Goal: Information Seeking & Learning: Check status

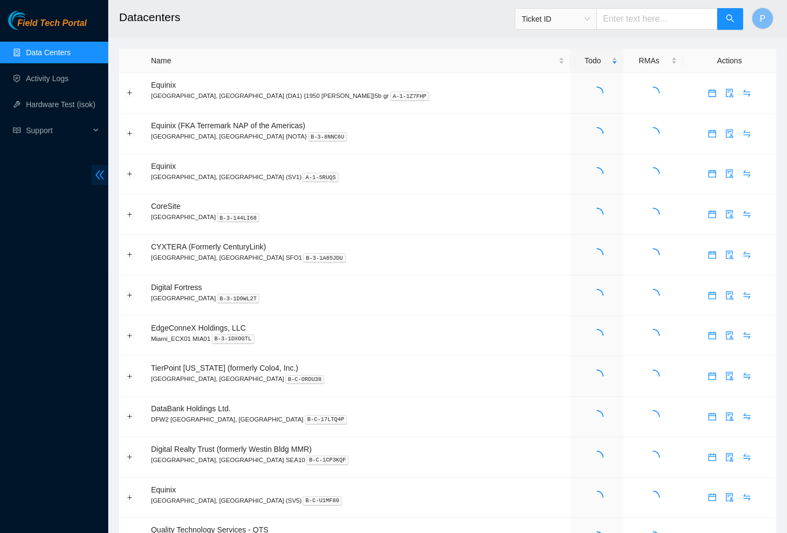
click at [100, 175] on icon "double-left" at bounding box center [100, 175] width 9 height 9
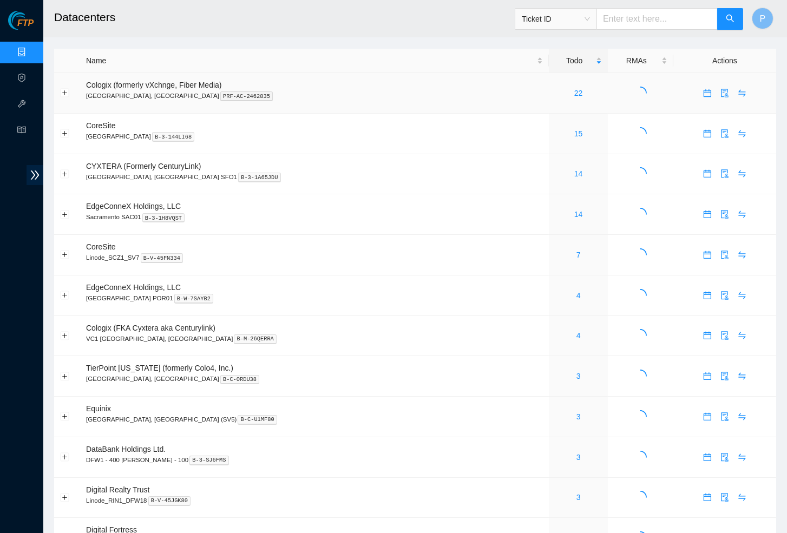
click at [555, 89] on div "22" at bounding box center [578, 93] width 47 height 12
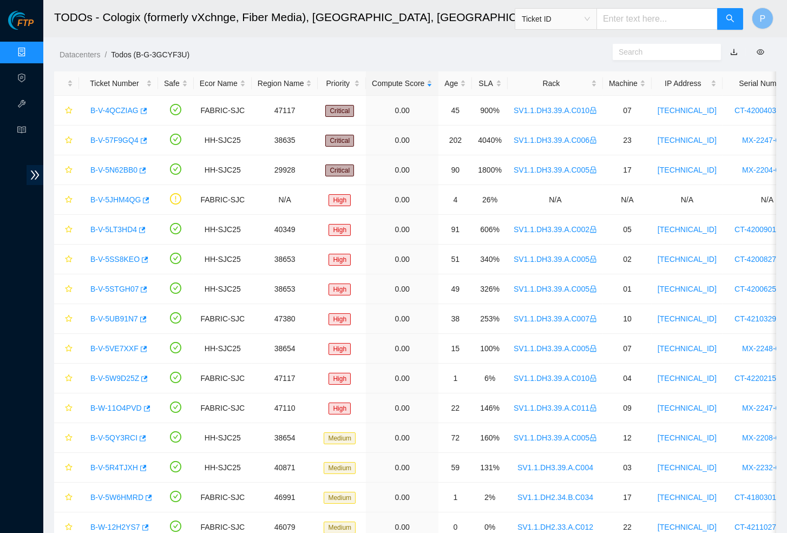
click at [734, 54] on link "button" at bounding box center [734, 52] width 8 height 9
click at [31, 55] on link "Data Centers" at bounding box center [53, 52] width 44 height 9
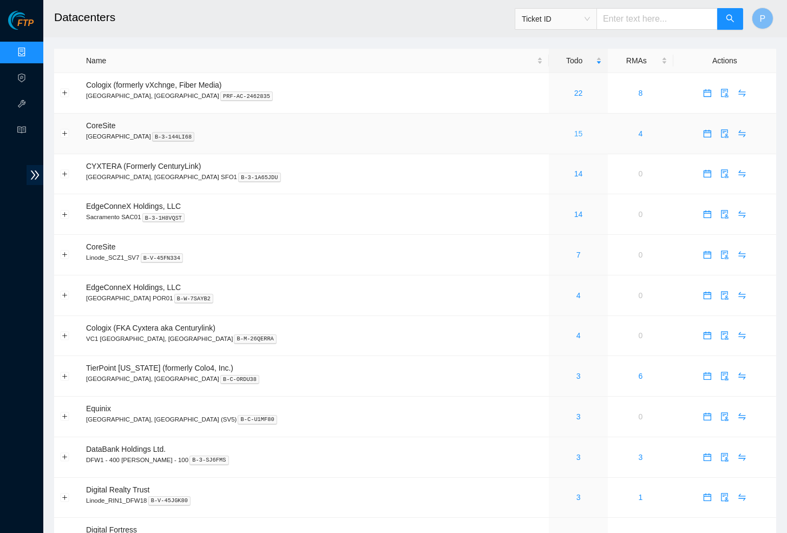
click at [574, 132] on link "15" at bounding box center [578, 133] width 9 height 9
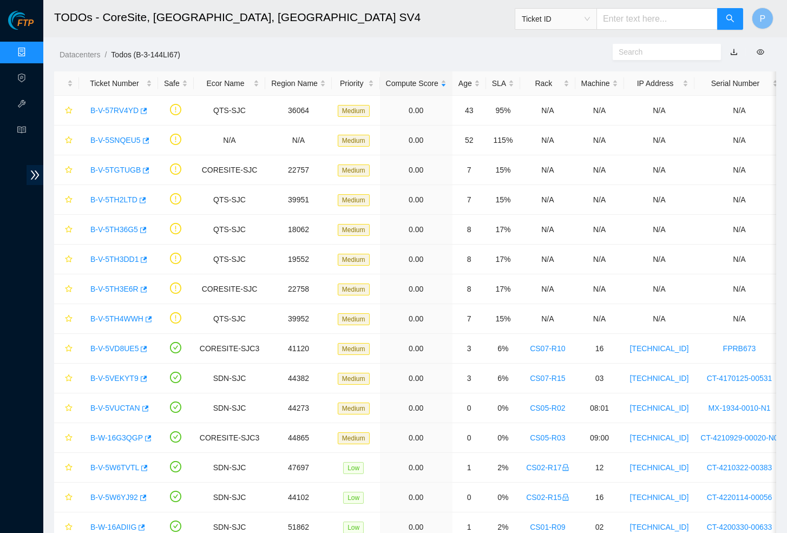
click at [735, 50] on link "button" at bounding box center [734, 52] width 8 height 9
click at [31, 56] on link "Data Centers" at bounding box center [53, 52] width 44 height 9
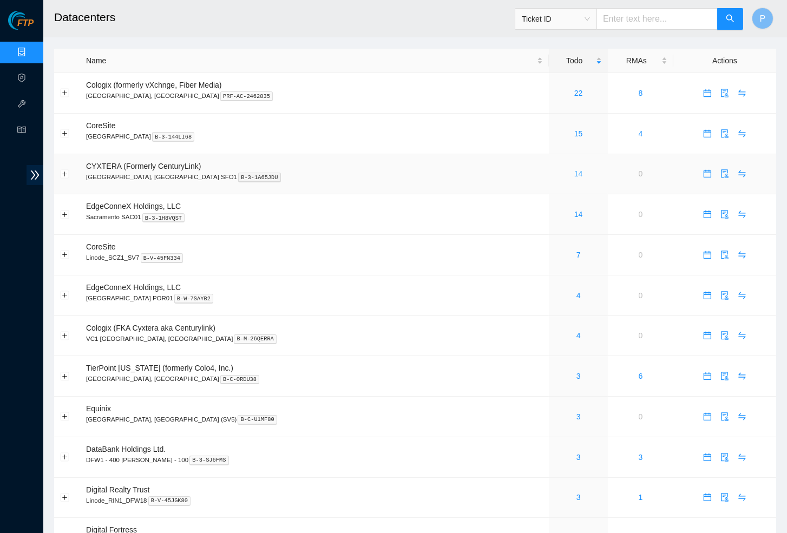
click at [574, 174] on link "14" at bounding box center [578, 173] width 9 height 9
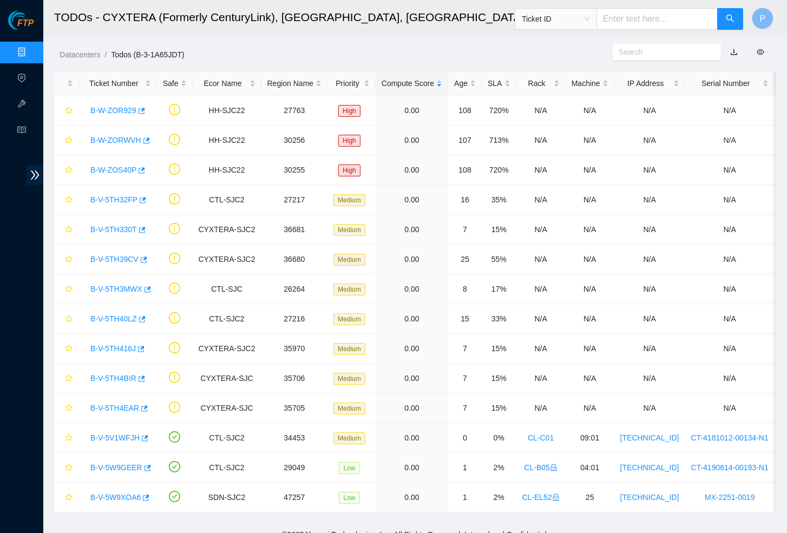
click at [733, 51] on link "button" at bounding box center [734, 52] width 8 height 9
click at [31, 51] on link "Data Centers" at bounding box center [53, 52] width 44 height 9
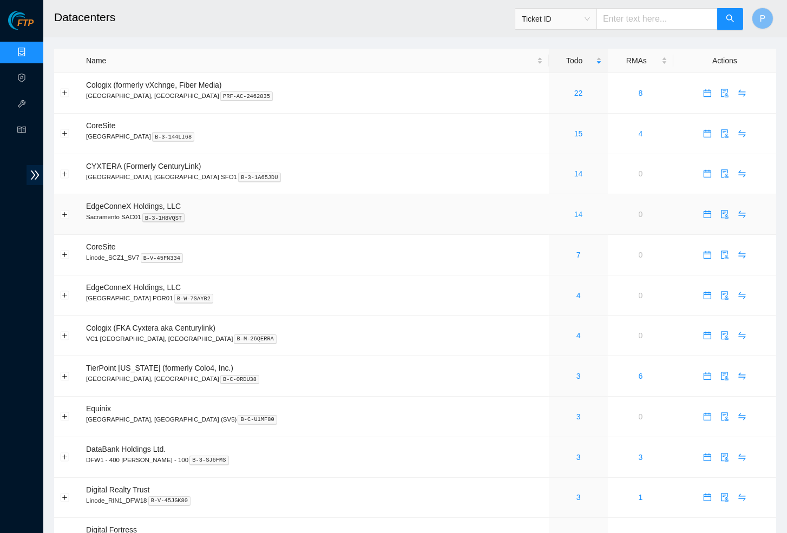
click at [574, 212] on link "14" at bounding box center [578, 214] width 9 height 9
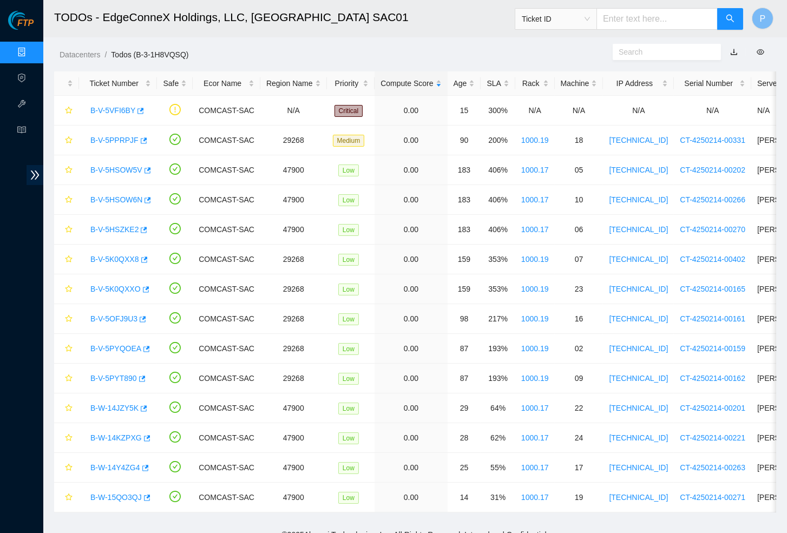
click at [735, 56] on link "button" at bounding box center [734, 52] width 8 height 9
click at [31, 48] on link "Data Centers" at bounding box center [53, 52] width 44 height 9
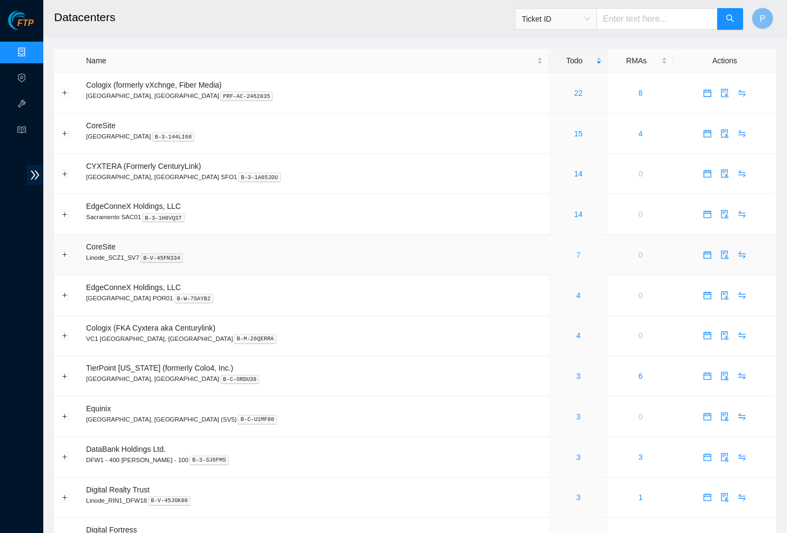
click at [577, 251] on link "7" at bounding box center [579, 255] width 4 height 9
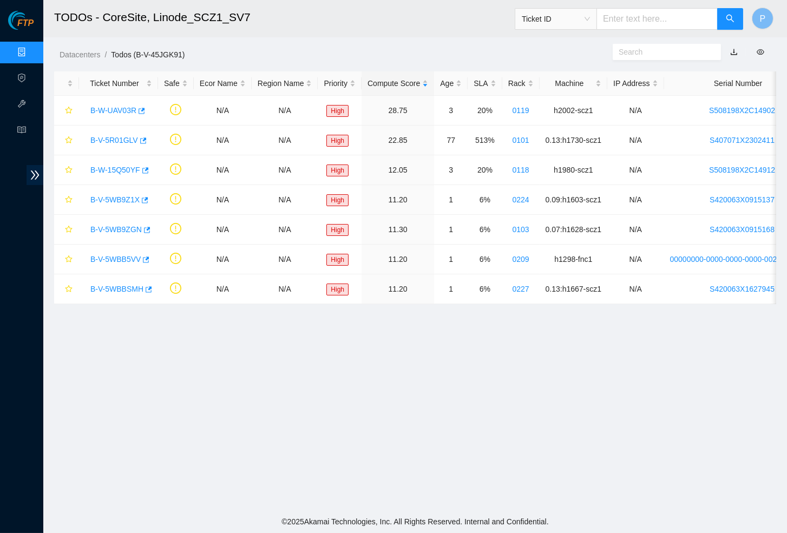
click at [736, 50] on link "button" at bounding box center [734, 52] width 8 height 9
click at [31, 51] on link "Data Centers" at bounding box center [53, 52] width 44 height 9
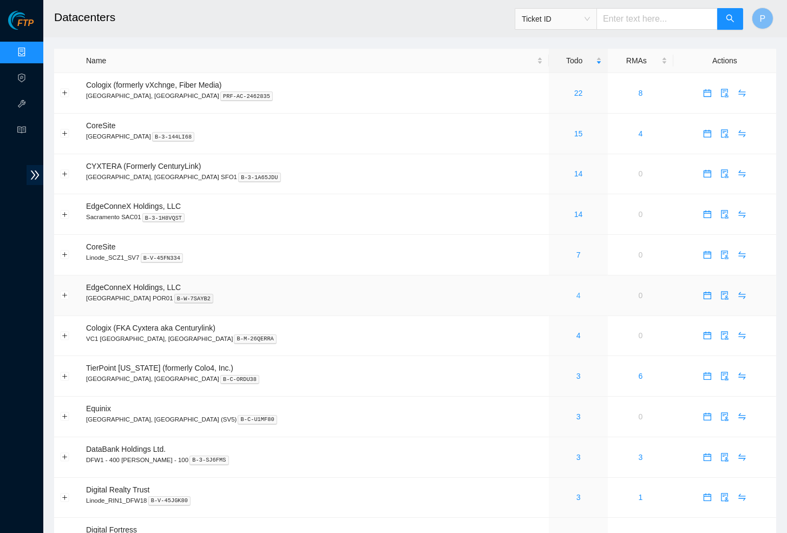
click at [577, 291] on link "4" at bounding box center [579, 295] width 4 height 9
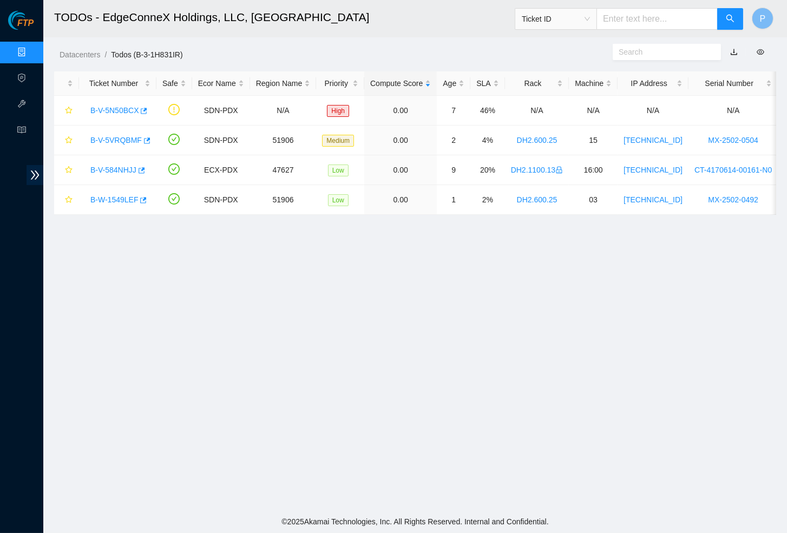
click at [735, 53] on link "button" at bounding box center [734, 52] width 8 height 9
click at [31, 53] on link "Data Centers" at bounding box center [53, 52] width 44 height 9
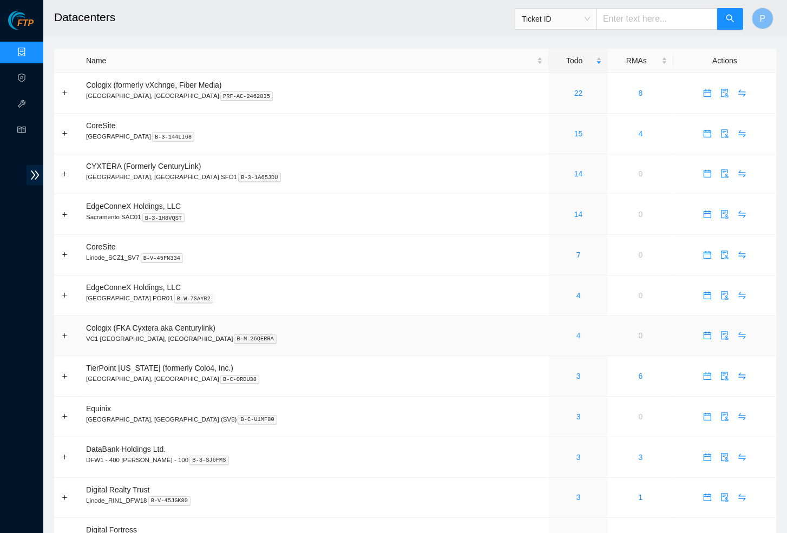
click at [577, 332] on link "4" at bounding box center [579, 335] width 4 height 9
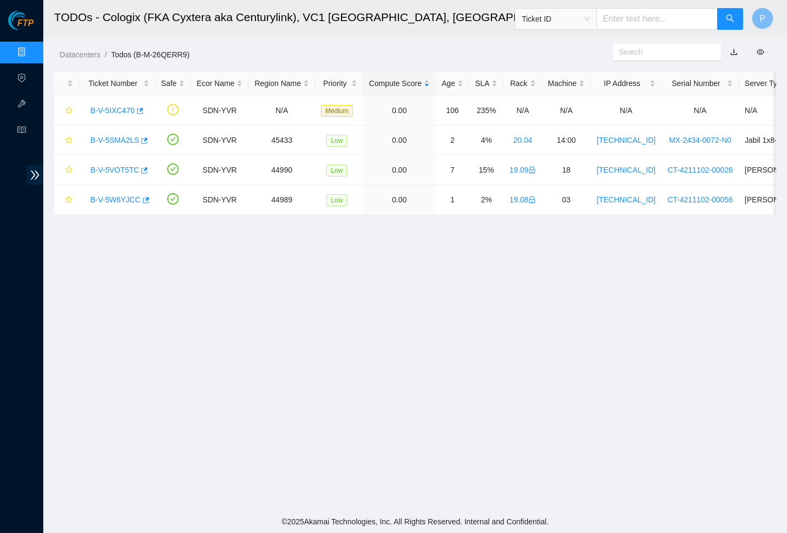
click at [737, 51] on link "button" at bounding box center [734, 52] width 8 height 9
click at [31, 48] on link "Data Centers" at bounding box center [53, 52] width 44 height 9
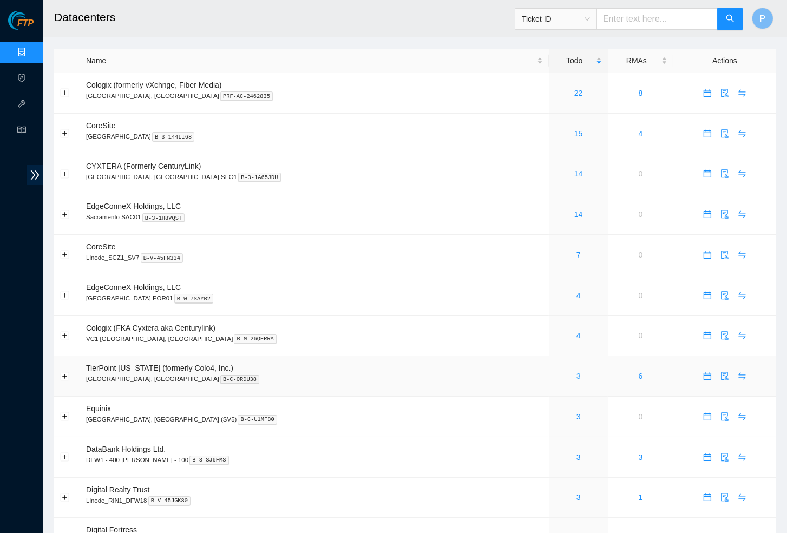
click at [577, 374] on link "3" at bounding box center [579, 376] width 4 height 9
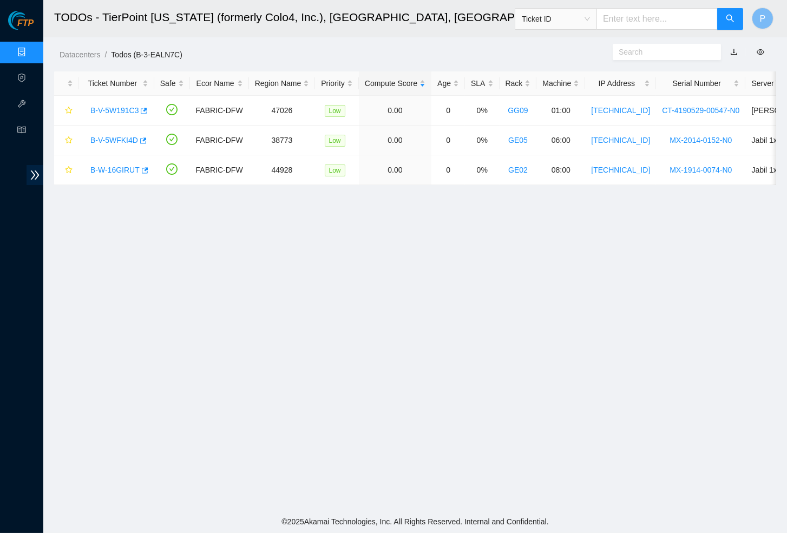
click at [736, 51] on link "button" at bounding box center [734, 52] width 8 height 9
click at [34, 53] on link "Data Centers" at bounding box center [53, 52] width 44 height 9
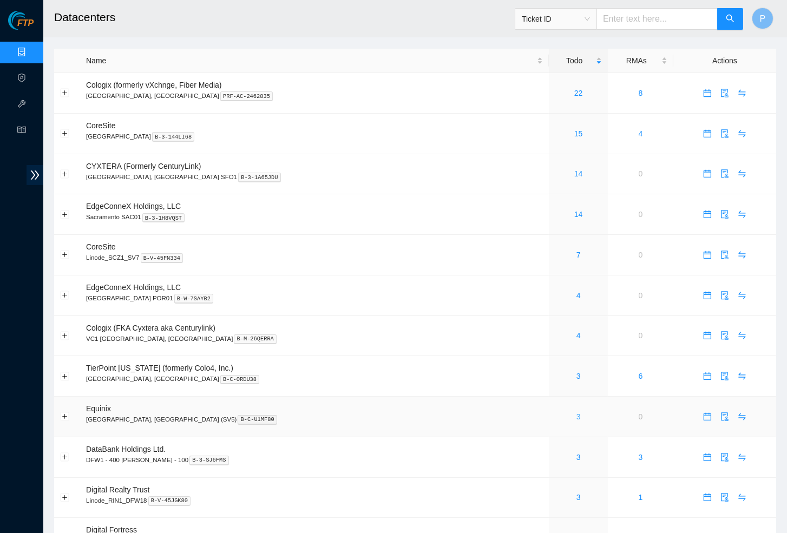
click at [577, 413] on link "3" at bounding box center [579, 417] width 4 height 9
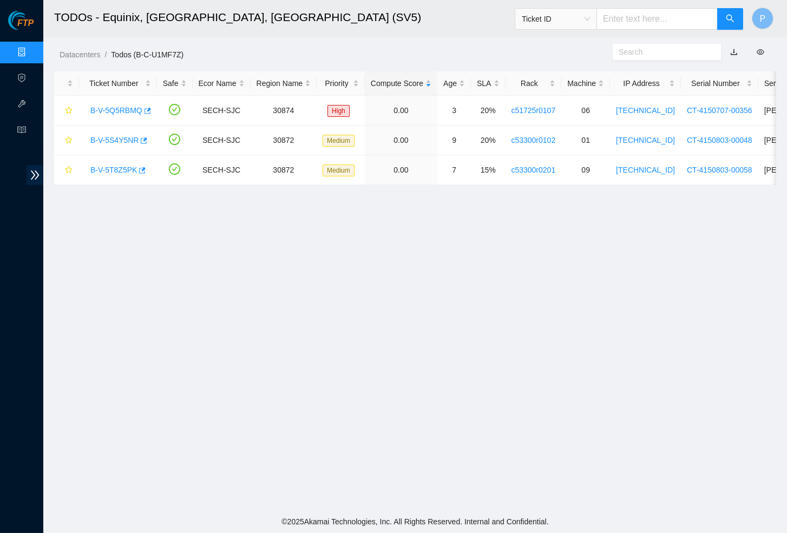
click at [732, 54] on button "button" at bounding box center [734, 51] width 24 height 17
click at [734, 48] on link "button" at bounding box center [734, 52] width 8 height 9
click at [31, 51] on link "Data Centers" at bounding box center [53, 52] width 44 height 9
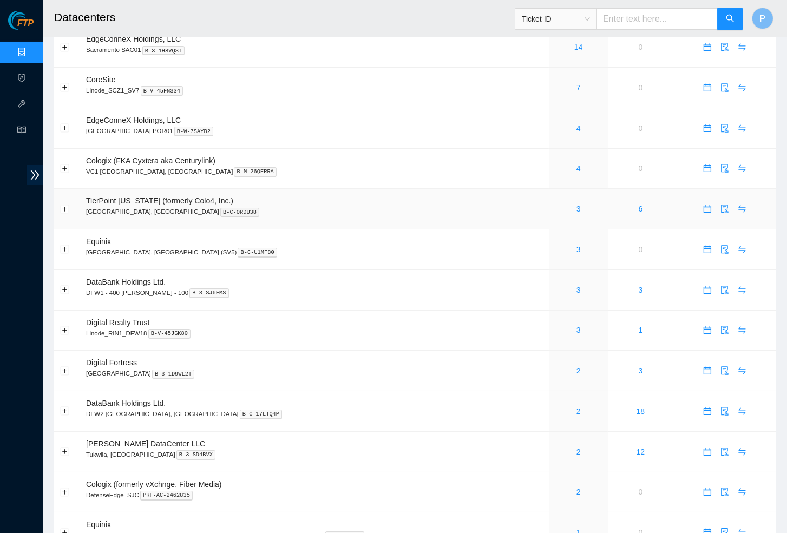
scroll to position [175, 0]
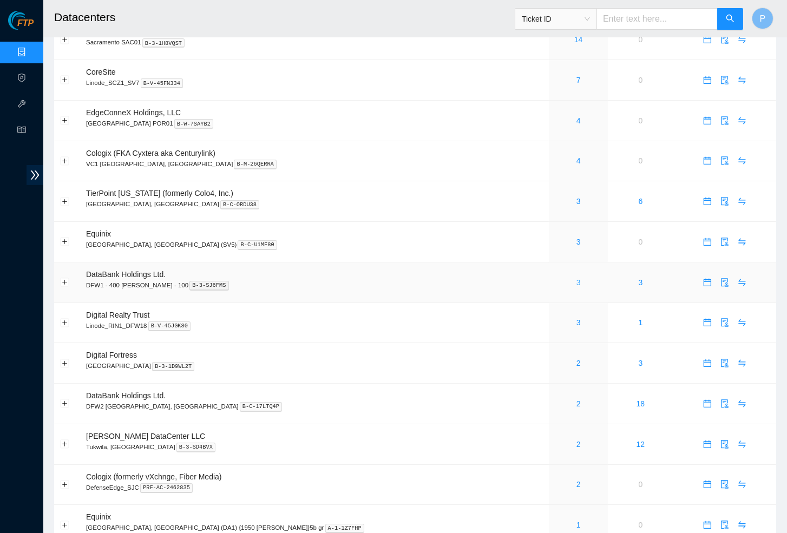
click at [577, 278] on link "3" at bounding box center [579, 282] width 4 height 9
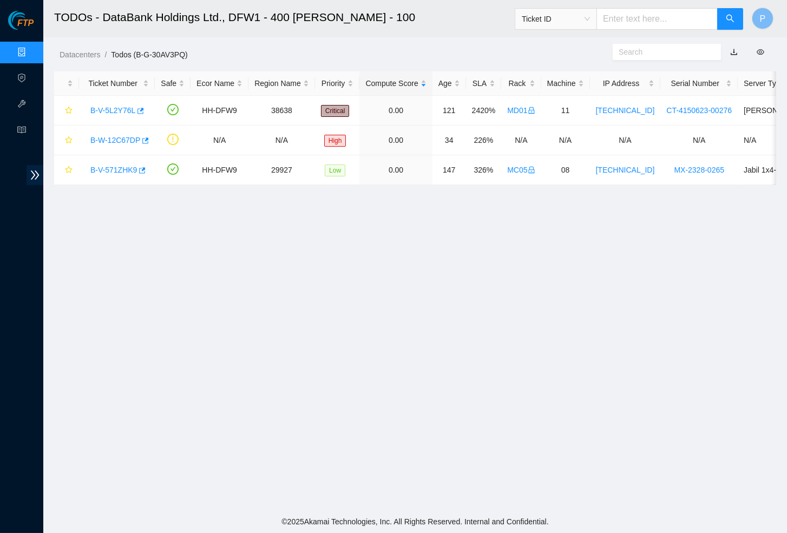
click at [733, 52] on link "button" at bounding box center [734, 52] width 8 height 9
click at [31, 51] on link "Data Centers" at bounding box center [53, 52] width 44 height 9
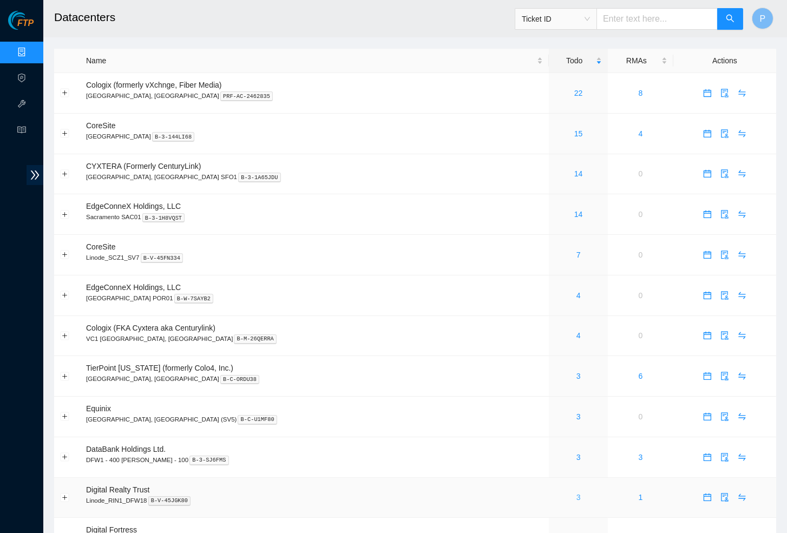
click at [577, 493] on link "3" at bounding box center [579, 497] width 4 height 9
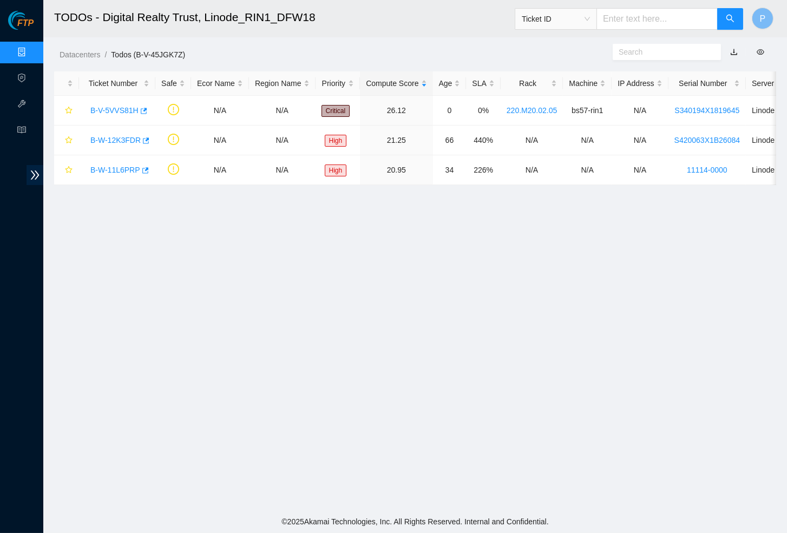
click at [734, 53] on link "button" at bounding box center [734, 52] width 8 height 9
click at [31, 53] on link "Data Centers" at bounding box center [53, 52] width 44 height 9
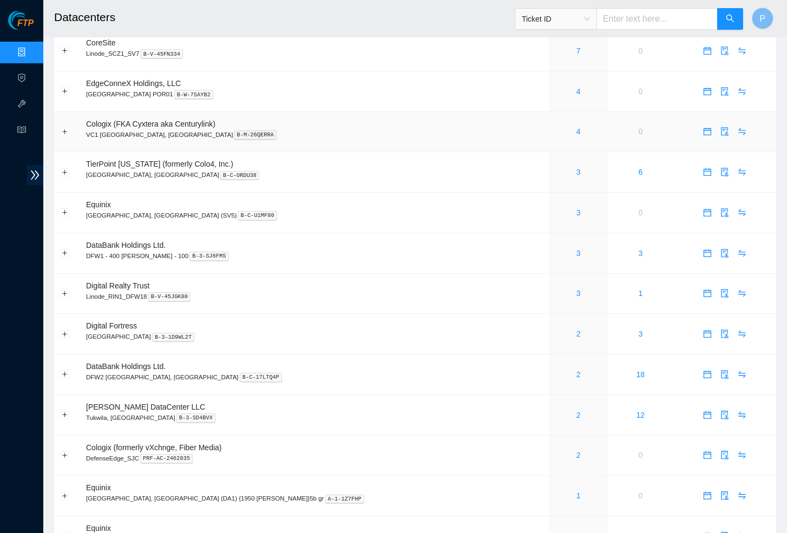
scroll to position [210, 0]
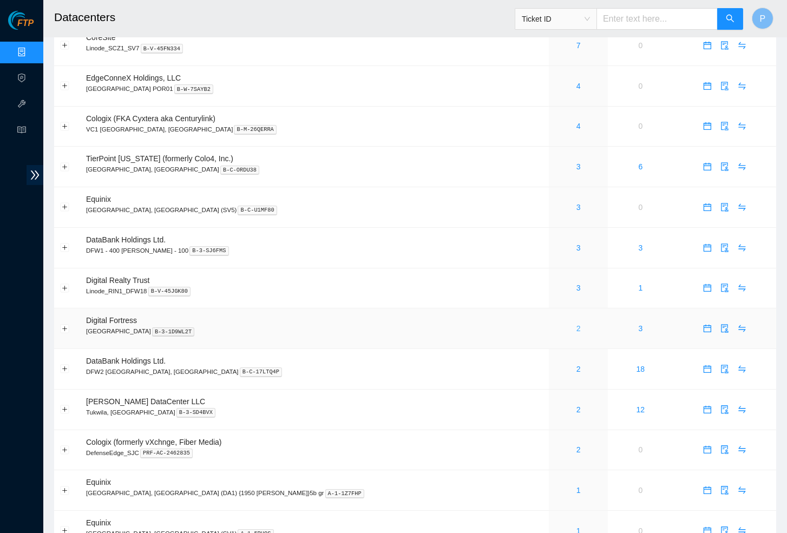
click at [577, 324] on link "2" at bounding box center [579, 328] width 4 height 9
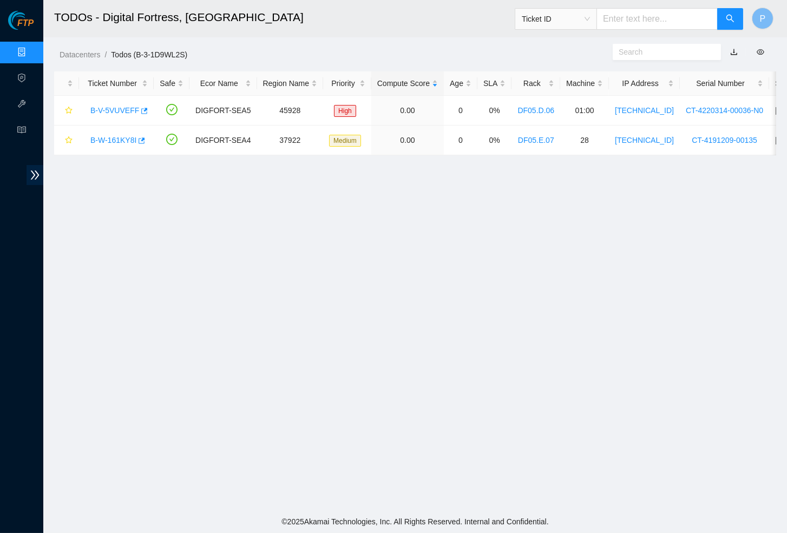
click at [736, 53] on link "button" at bounding box center [734, 52] width 8 height 9
click at [35, 53] on link "Data Centers" at bounding box center [53, 52] width 44 height 9
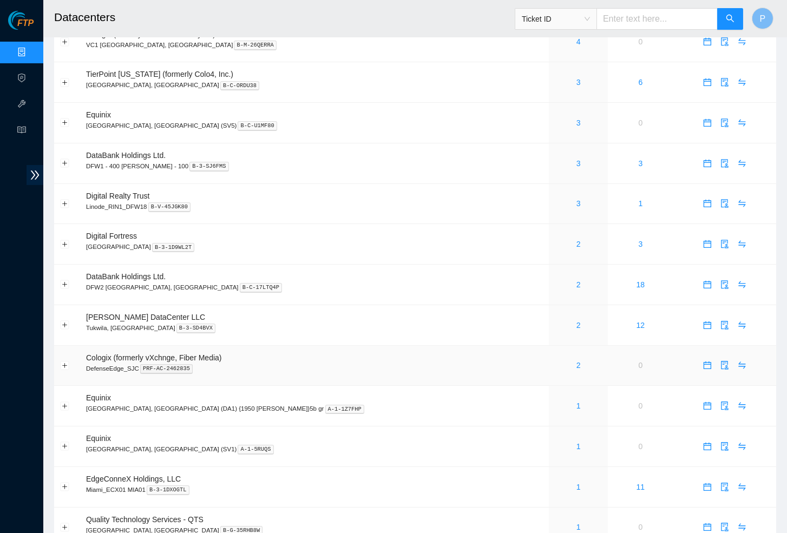
scroll to position [310, 0]
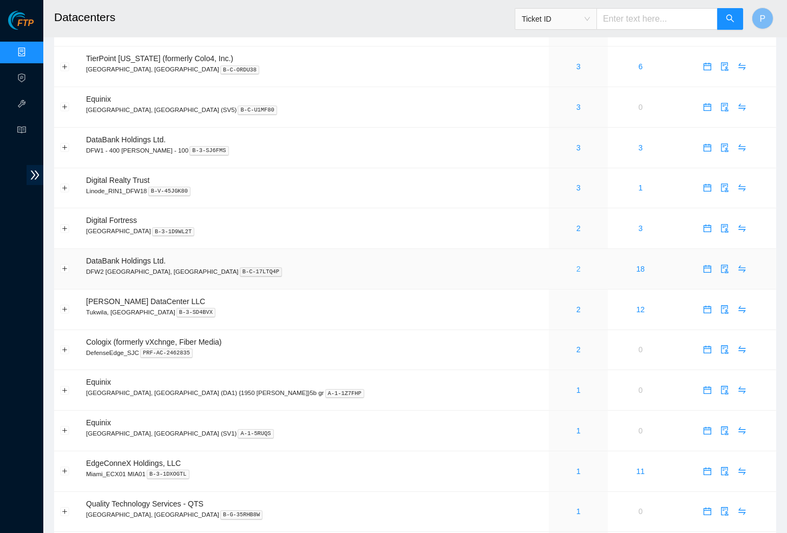
click at [577, 265] on link "2" at bounding box center [579, 269] width 4 height 9
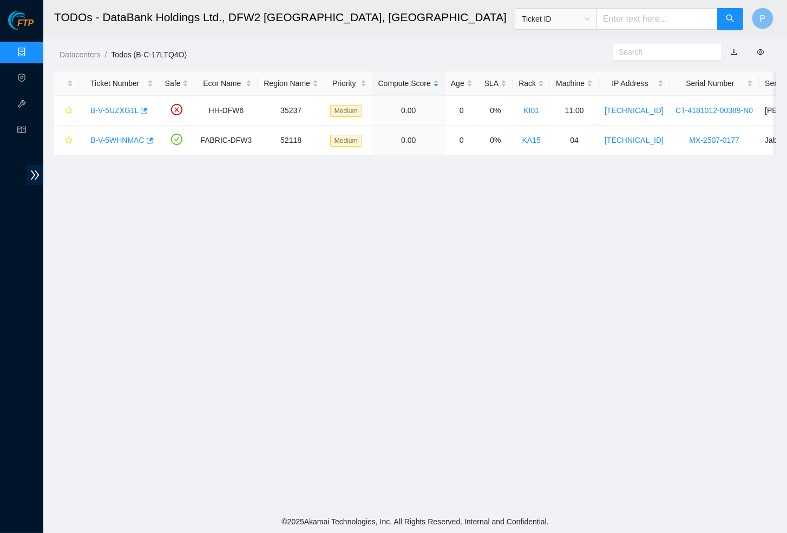
click at [734, 51] on link "button" at bounding box center [734, 52] width 8 height 9
click at [31, 48] on link "Data Centers" at bounding box center [53, 52] width 44 height 9
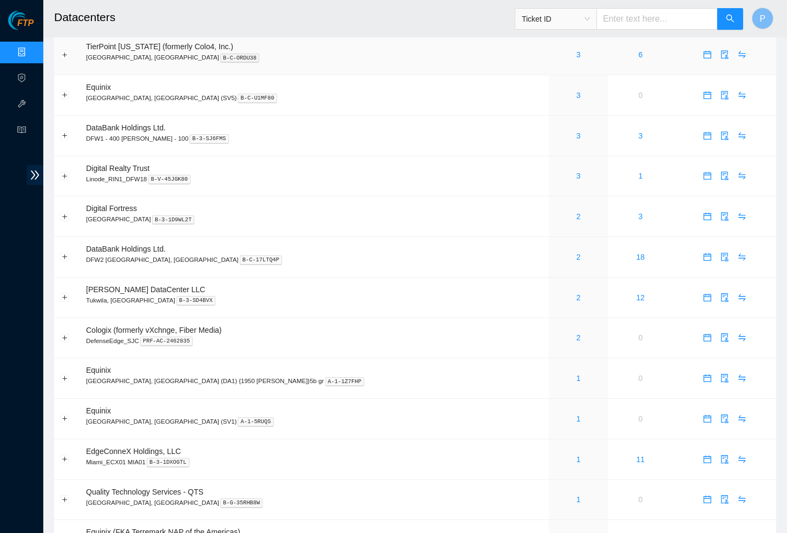
scroll to position [328, 0]
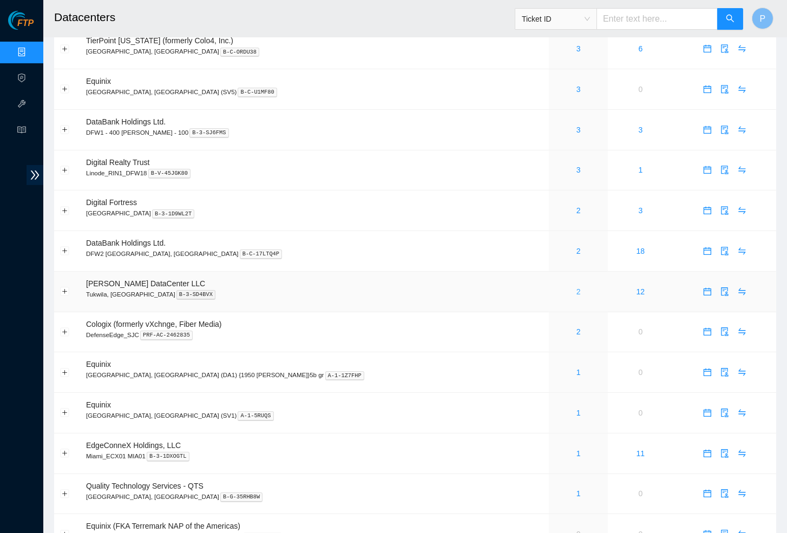
click at [577, 287] on link "2" at bounding box center [579, 291] width 4 height 9
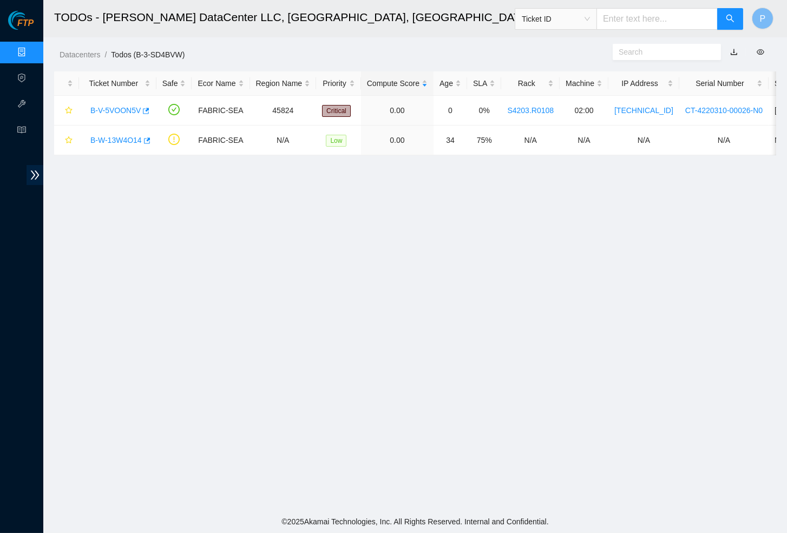
click at [733, 48] on link "button" at bounding box center [734, 52] width 8 height 9
click at [31, 48] on link "Data Centers" at bounding box center [53, 52] width 44 height 9
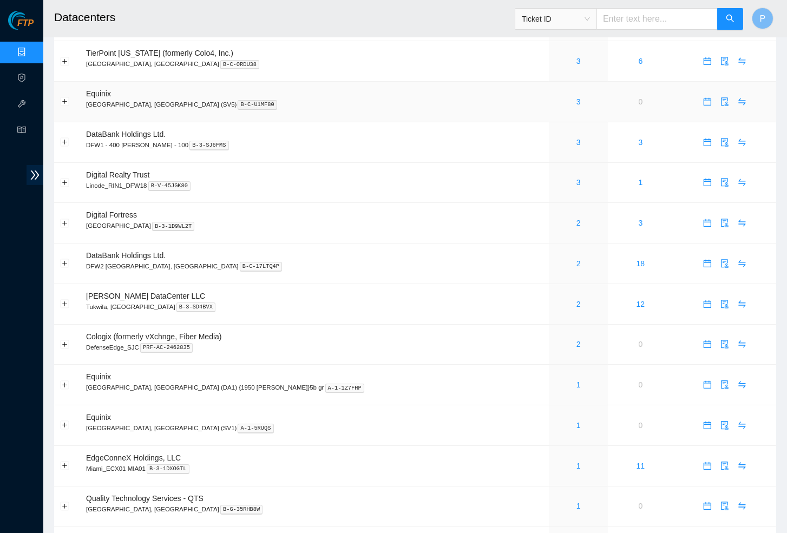
scroll to position [366, 0]
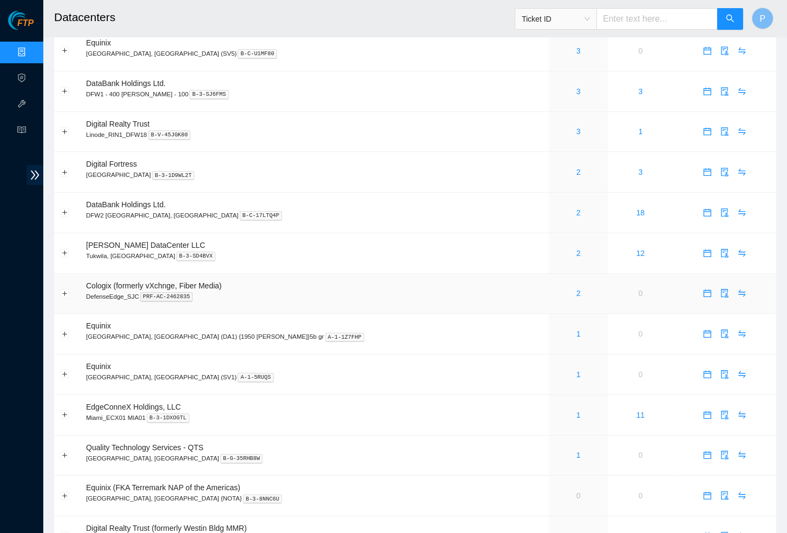
click at [555, 287] on div "2" at bounding box center [578, 293] width 47 height 12
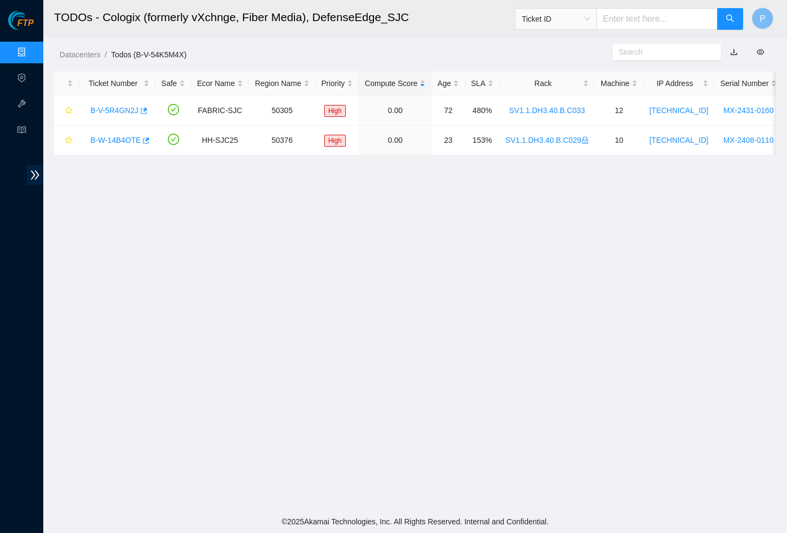
click at [734, 53] on link "button" at bounding box center [734, 52] width 8 height 9
click at [31, 53] on link "Data Centers" at bounding box center [53, 52] width 44 height 9
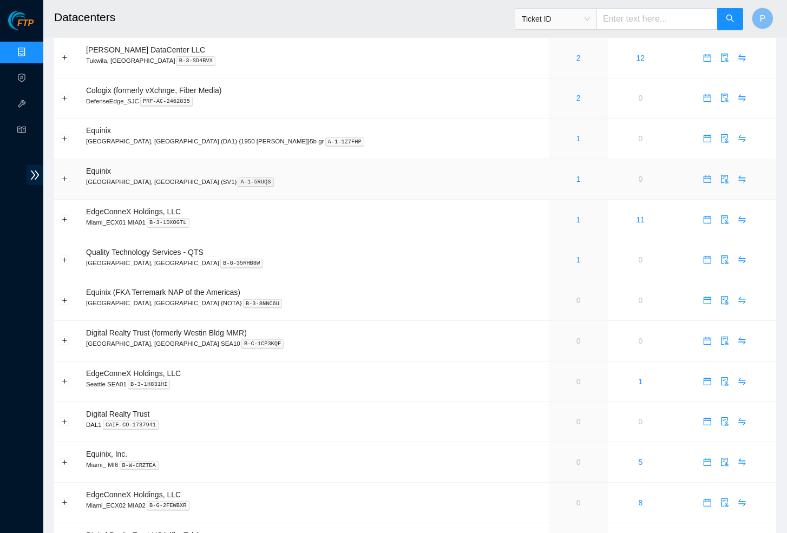
scroll to position [548, 0]
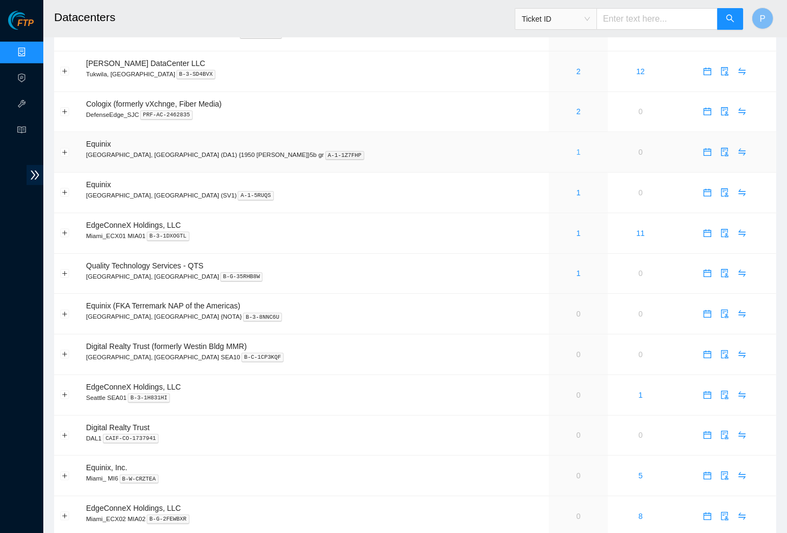
click at [577, 148] on link "1" at bounding box center [579, 152] width 4 height 9
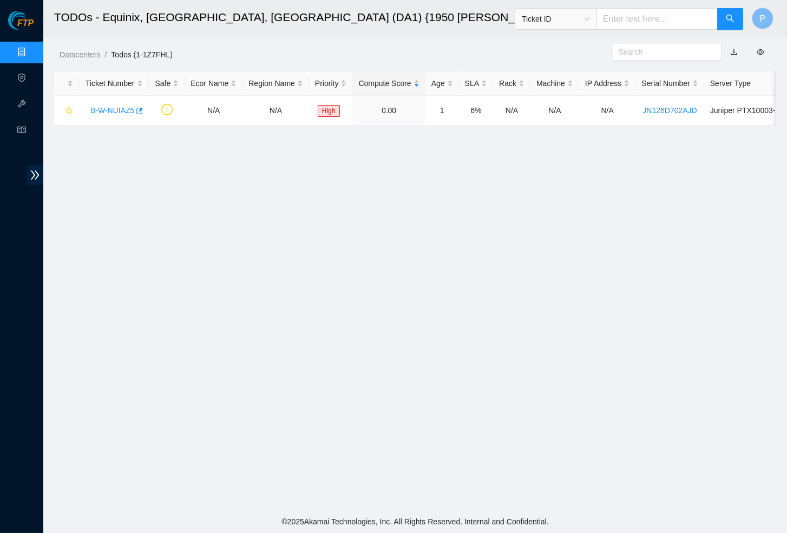
click at [736, 56] on button "button" at bounding box center [734, 51] width 24 height 17
click at [735, 51] on link "button" at bounding box center [734, 52] width 8 height 9
click at [31, 49] on link "Data Centers" at bounding box center [53, 52] width 44 height 9
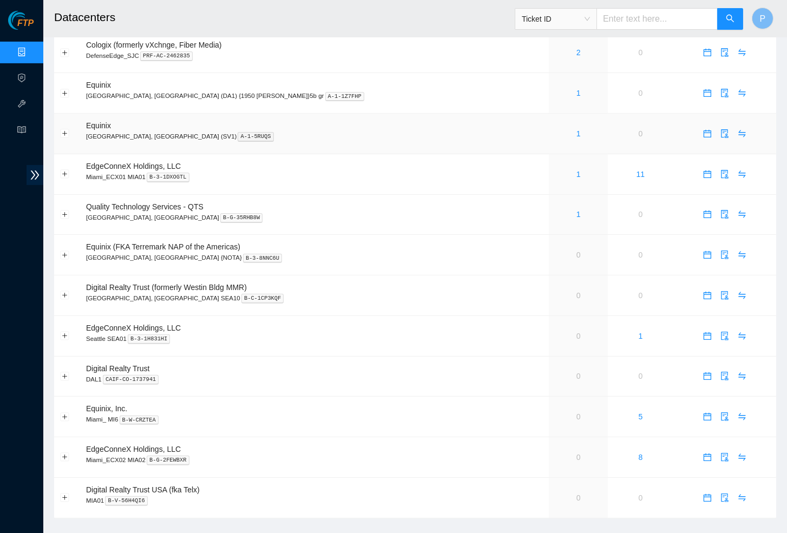
scroll to position [606, 0]
click at [577, 130] on link "1" at bounding box center [579, 134] width 4 height 9
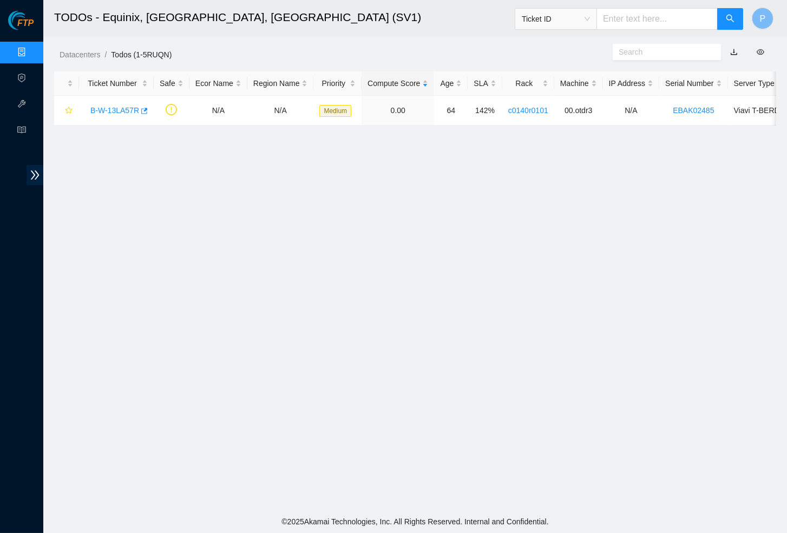
click at [735, 51] on link "button" at bounding box center [734, 52] width 8 height 9
click at [115, 106] on link "B-W-13LA57R" at bounding box center [114, 110] width 49 height 9
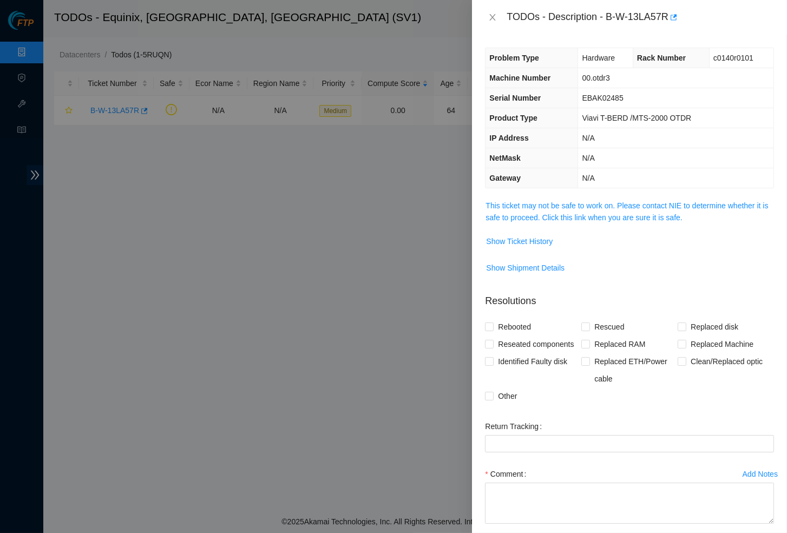
click at [582, 193] on div "Problem Type Hardware Rack Number c0140r0101 Machine Number 00.otdr3 Serial Num…" at bounding box center [629, 284] width 315 height 499
click at [578, 201] on link "This ticket may not be safe to work on. Please contact NIE to determine whether…" at bounding box center [627, 211] width 283 height 21
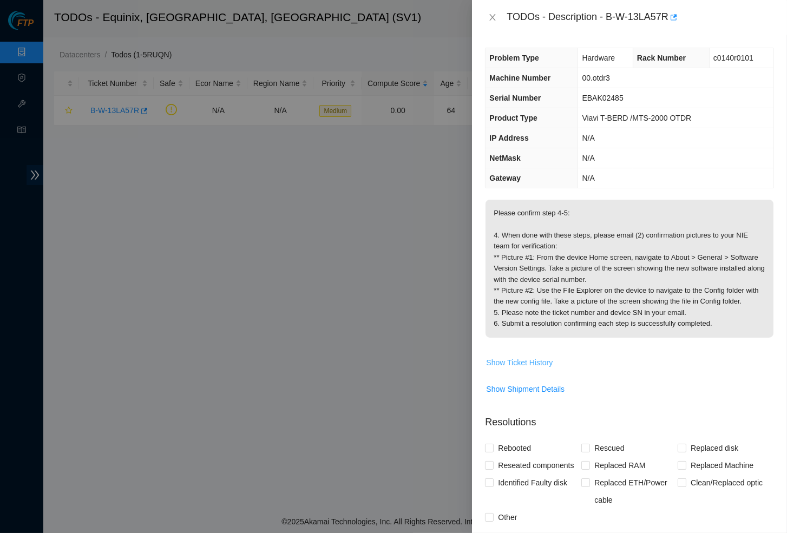
click at [510, 365] on span "Show Ticket History" at bounding box center [519, 363] width 67 height 12
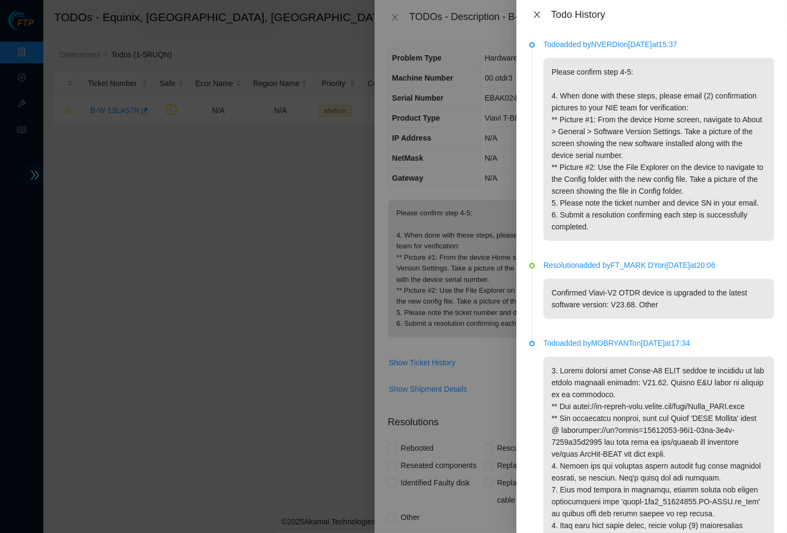
click at [535, 13] on icon "close" at bounding box center [537, 14] width 9 height 9
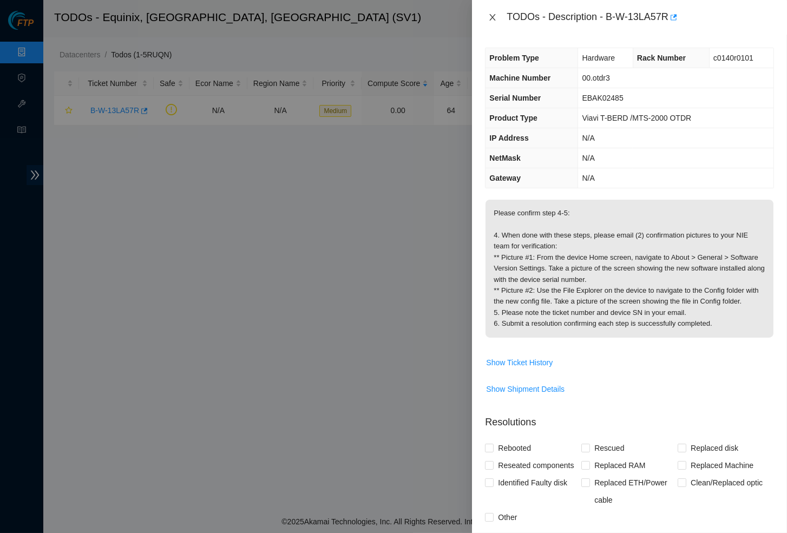
click at [495, 19] on icon "close" at bounding box center [493, 17] width 6 height 6
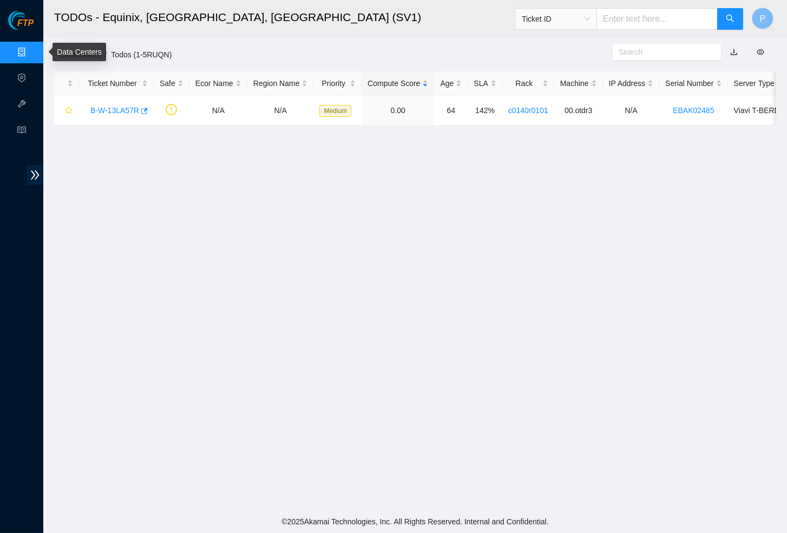
click at [31, 48] on link "Data Centers" at bounding box center [53, 52] width 44 height 9
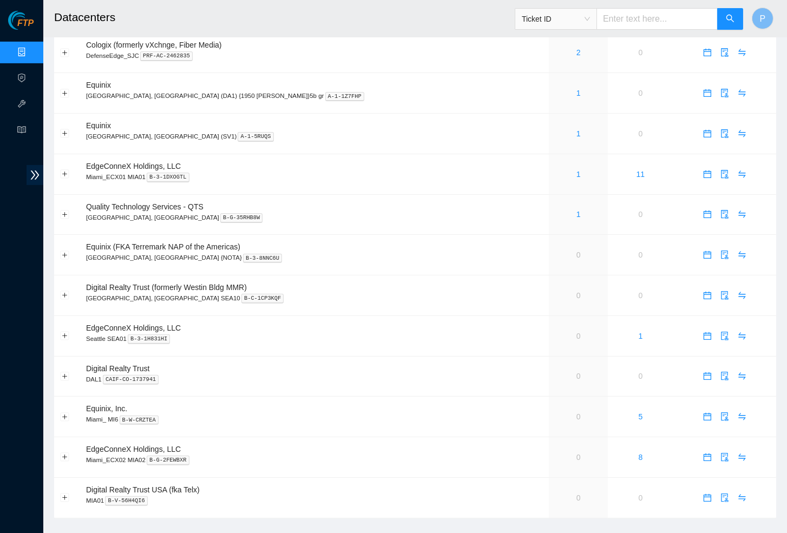
scroll to position [606, 0]
click at [577, 171] on link "1" at bounding box center [579, 175] width 4 height 9
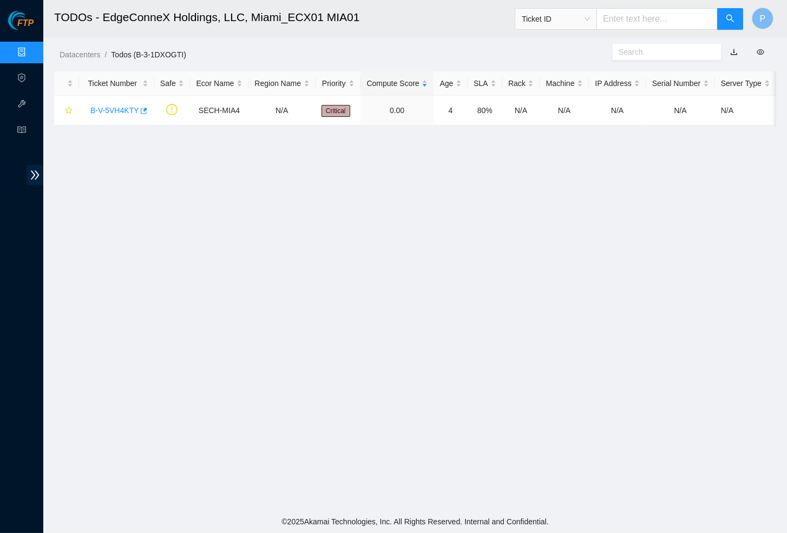
click at [731, 55] on link "button" at bounding box center [734, 52] width 8 height 9
click at [31, 56] on link "Data Centers" at bounding box center [53, 52] width 44 height 9
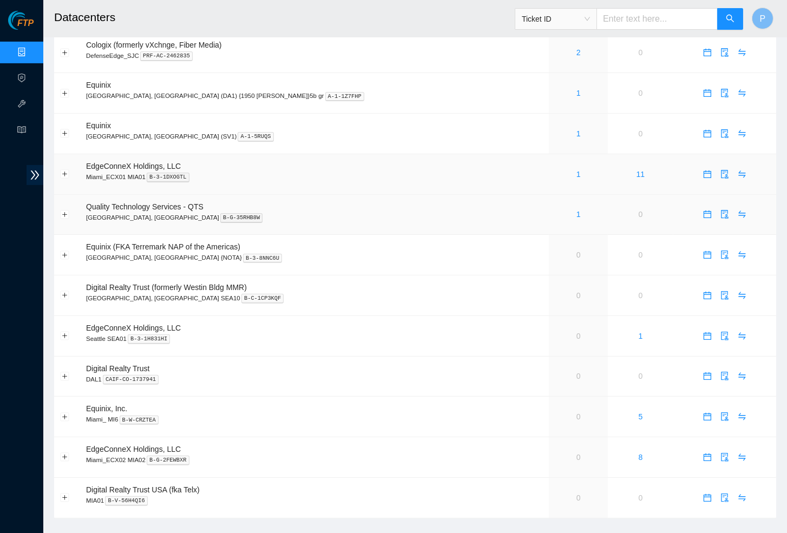
scroll to position [606, 0]
click at [577, 211] on link "1" at bounding box center [579, 215] width 4 height 9
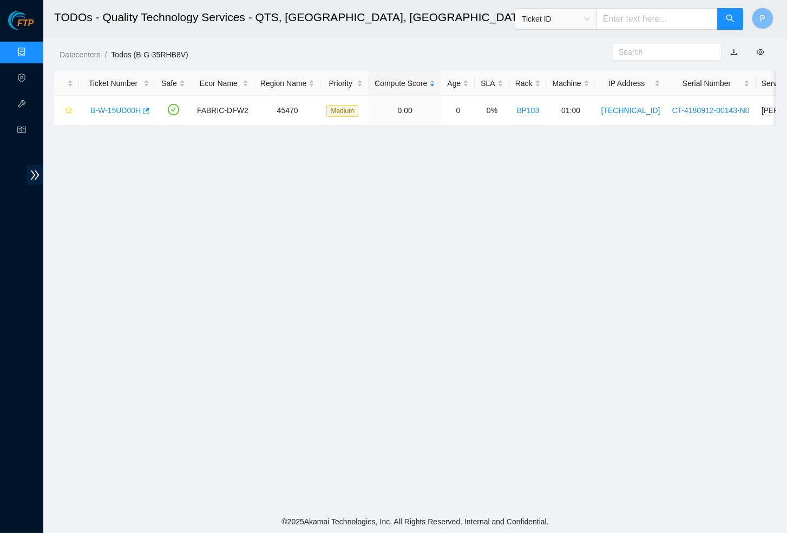
click at [733, 51] on link "button" at bounding box center [734, 52] width 8 height 9
click at [31, 48] on link "Data Centers" at bounding box center [53, 52] width 44 height 9
